Goal: Find specific page/section: Find specific page/section

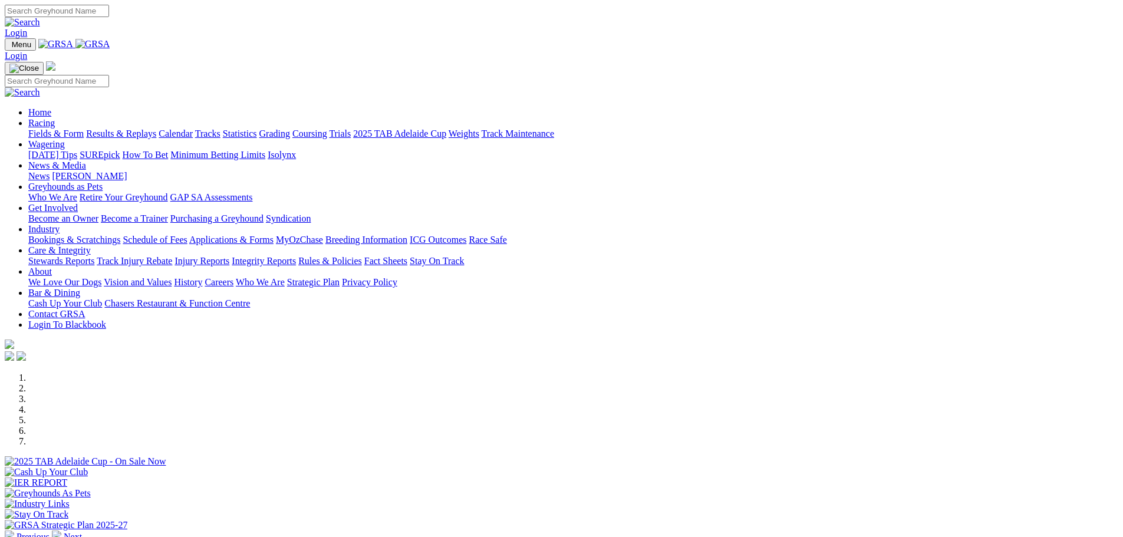
click at [193, 128] on link "Calendar" at bounding box center [176, 133] width 34 height 10
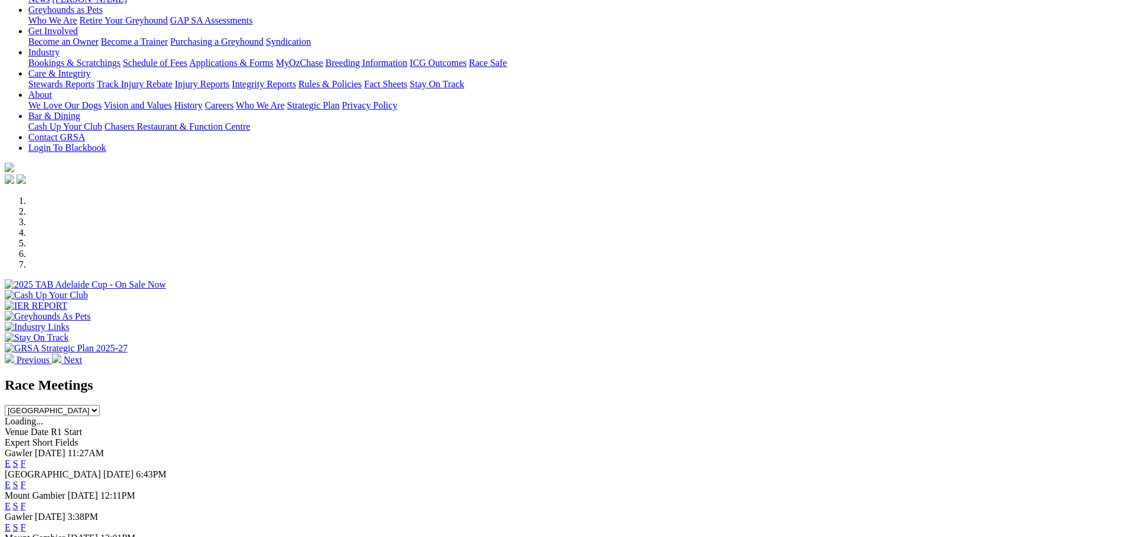
click at [26, 459] on link "F" at bounding box center [23, 464] width 5 height 10
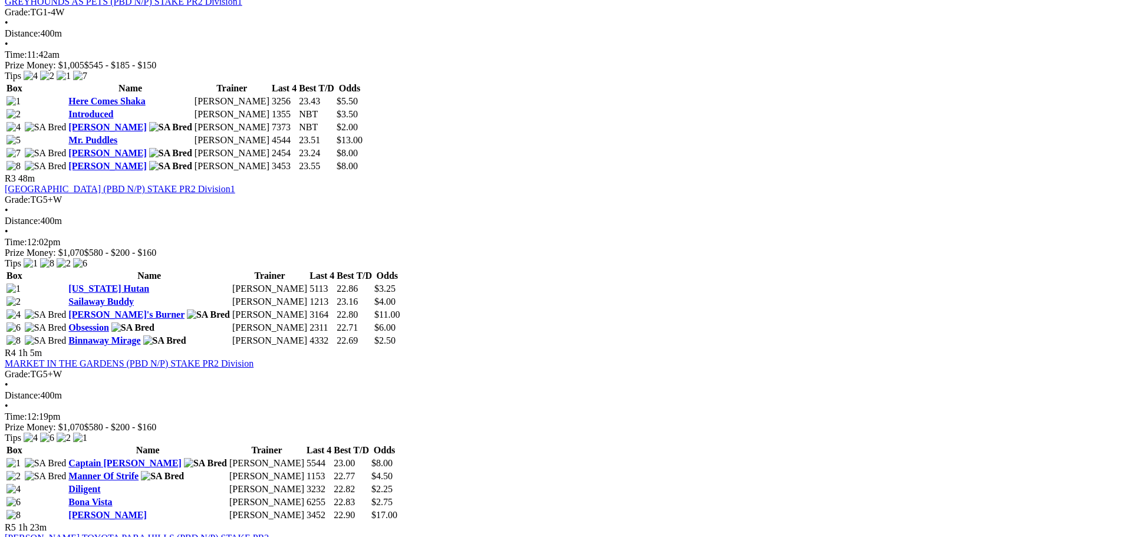
scroll to position [1002, 0]
